Goal: Task Accomplishment & Management: Use online tool/utility

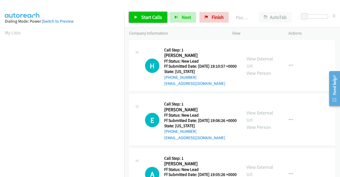
click at [157, 18] on span "Start Calls" at bounding box center [151, 17] width 21 height 6
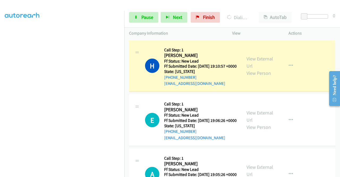
scroll to position [114, 0]
click at [0, 104] on aside "Dialing Mode: Power | Switch to Preview My Lists" at bounding box center [62, 44] width 124 height 294
click at [263, 62] on link "View External Url" at bounding box center [260, 62] width 27 height 13
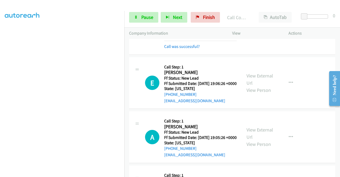
scroll to position [49, 0]
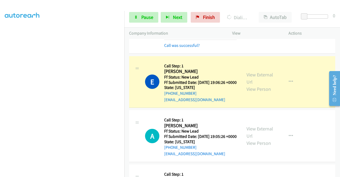
click at [0, 87] on aside "Dialing Mode: Power | Switch to Preview My Lists" at bounding box center [62, 47] width 124 height 294
click at [249, 83] on link "View External Url" at bounding box center [260, 78] width 27 height 13
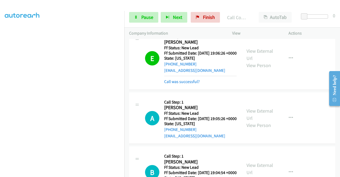
scroll to position [136, 0]
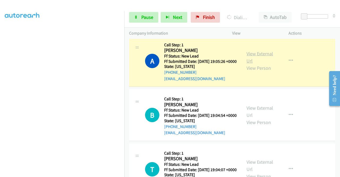
click at [264, 64] on link "View External Url" at bounding box center [260, 57] width 27 height 13
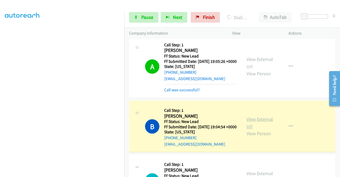
click at [250, 129] on link "View External Url" at bounding box center [260, 122] width 27 height 13
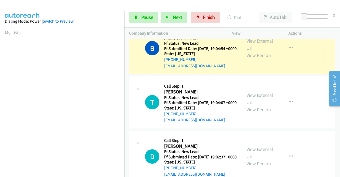
scroll to position [112, 0]
click at [138, 11] on div "Start Calls Pause Next Finish Dialing [PERSON_NAME] AutoTab AutoTab 0" at bounding box center [232, 17] width 216 height 20
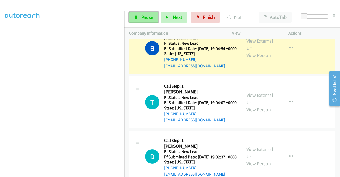
click at [140, 15] on link "Pause" at bounding box center [143, 17] width 29 height 11
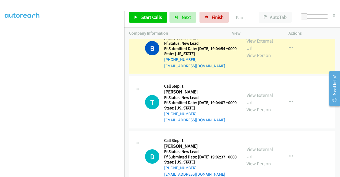
scroll to position [0, 0]
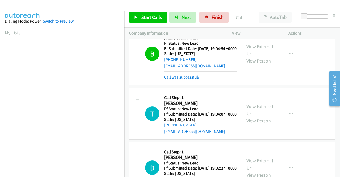
click at [189, 80] on div "Call was successful?" at bounding box center [200, 77] width 73 height 6
click at [193, 79] on link "Call was successful?" at bounding box center [182, 76] width 36 height 5
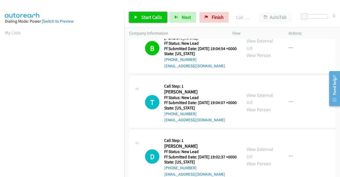
click at [154, 19] on span "Start Calls" at bounding box center [151, 17] width 21 height 6
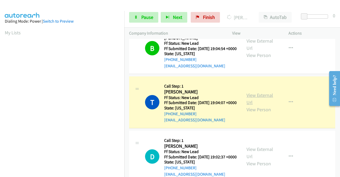
click at [254, 105] on link "View External Url" at bounding box center [260, 98] width 27 height 13
drag, startPoint x: 0, startPoint y: 99, endPoint x: 7, endPoint y: 103, distance: 8.0
click at [0, 99] on aside "Dialing Mode: Power | Switch to Preview My Lists" at bounding box center [62, 40] width 124 height 294
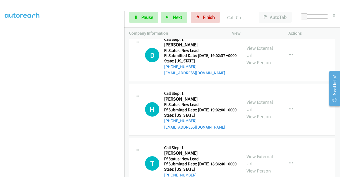
scroll to position [334, 0]
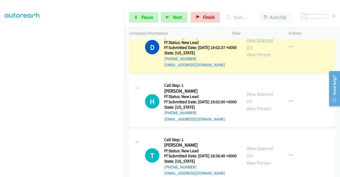
click at [253, 50] on link "View External Url" at bounding box center [260, 43] width 27 height 13
click at [0, 91] on aside "Dialing Mode: Power | Switch to Preview My Lists" at bounding box center [62, 40] width 124 height 294
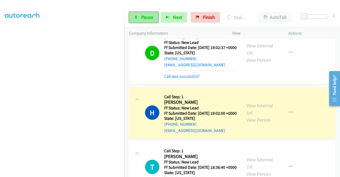
click at [149, 22] on link "Pause" at bounding box center [143, 17] width 29 height 11
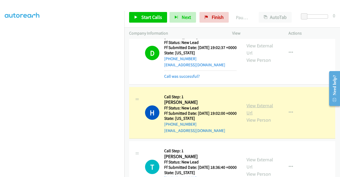
click at [262, 116] on link "View External Url" at bounding box center [260, 108] width 27 height 13
click at [0, 114] on aside "Dialing Mode: Power | Switch to Preview My Lists" at bounding box center [62, 40] width 124 height 294
click at [216, 15] on span "Finish" at bounding box center [218, 17] width 12 height 6
